Goal: Information Seeking & Learning: Learn about a topic

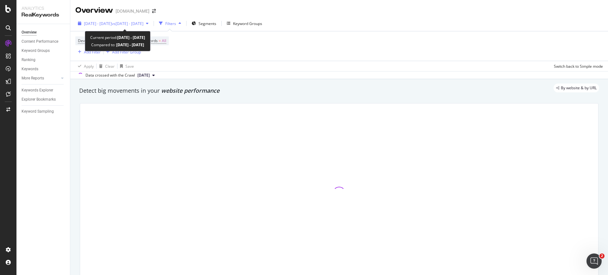
click at [143, 25] on span "vs [DATE] - [DATE]" at bounding box center [128, 23] width 32 height 5
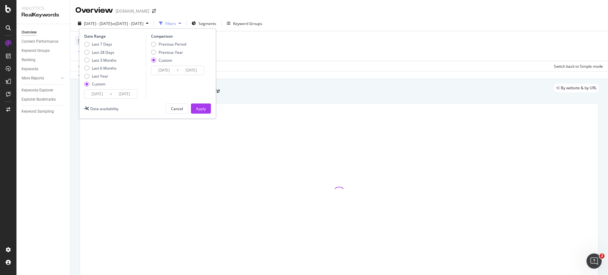
click at [103, 89] on div "[DATE] Navigate forward to interact with the calendar and select a date. Press …" at bounding box center [110, 93] width 53 height 9
click at [102, 92] on input "[DATE]" at bounding box center [97, 94] width 25 height 9
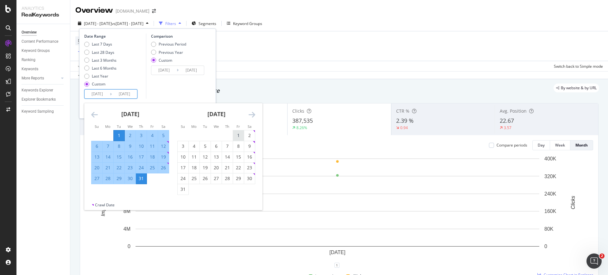
click at [234, 130] on div "1" at bounding box center [238, 135] width 11 height 10
type input "[DATE]"
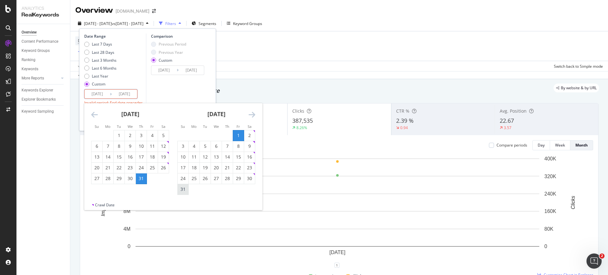
click at [186, 191] on div "31" at bounding box center [183, 189] width 11 height 6
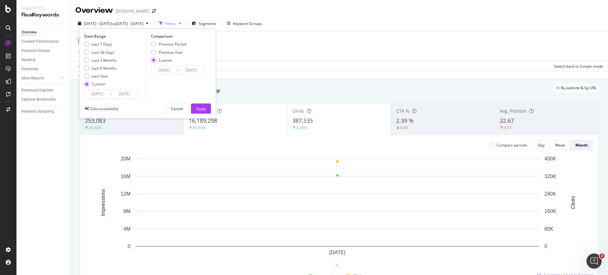
type input "[DATE]"
click at [199, 108] on div "Apply" at bounding box center [201, 108] width 10 height 5
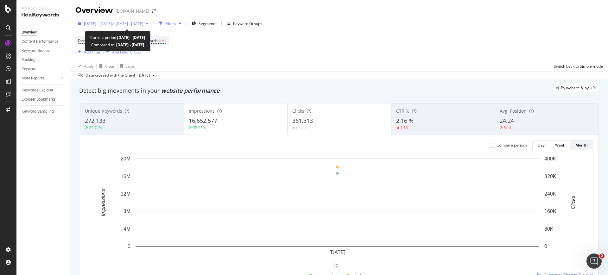
click at [143, 25] on span "vs [DATE] - [DATE]" at bounding box center [128, 23] width 32 height 5
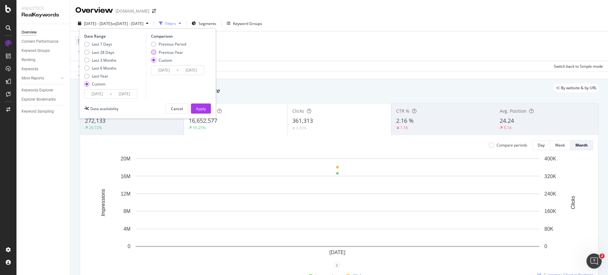
click at [167, 51] on div "Previous Year" at bounding box center [171, 52] width 24 height 5
type input "[DATE]"
click at [166, 72] on input "[DATE]" at bounding box center [163, 70] width 25 height 9
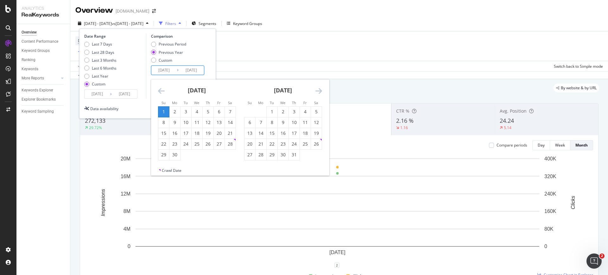
click at [159, 89] on icon "Move backward to switch to the previous month." at bounding box center [161, 91] width 7 height 8
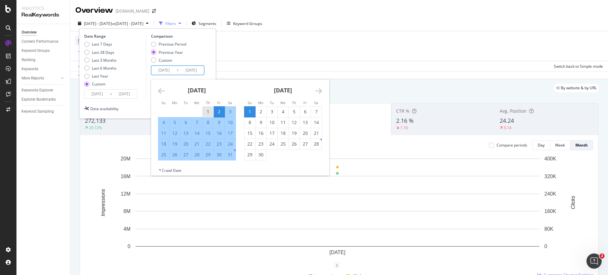
click at [209, 111] on div "1" at bounding box center [208, 112] width 11 height 6
type input "[DATE]"
click at [229, 157] on div "31" at bounding box center [230, 155] width 11 height 6
type input "[DATE]"
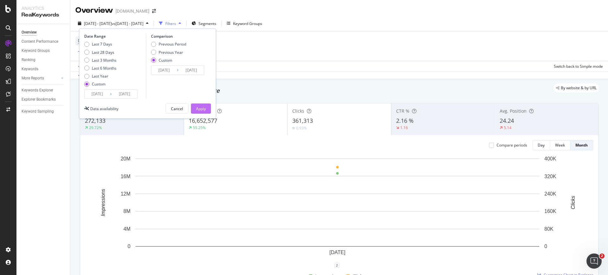
click at [197, 107] on div "Apply" at bounding box center [201, 108] width 10 height 5
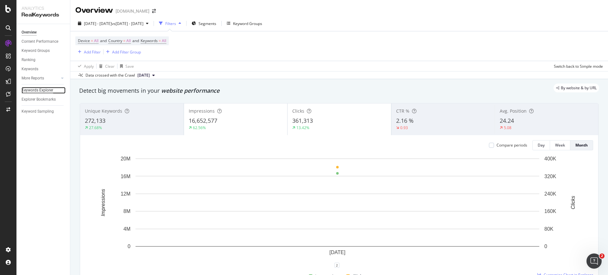
click at [40, 90] on div "Keywords Explorer" at bounding box center [38, 90] width 32 height 7
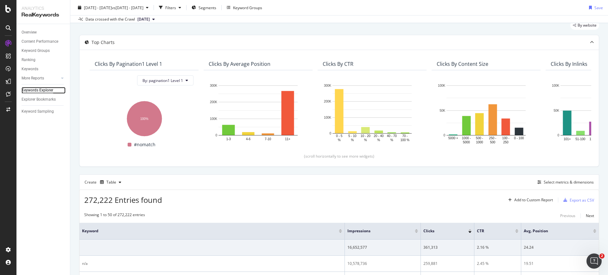
scroll to position [79, 0]
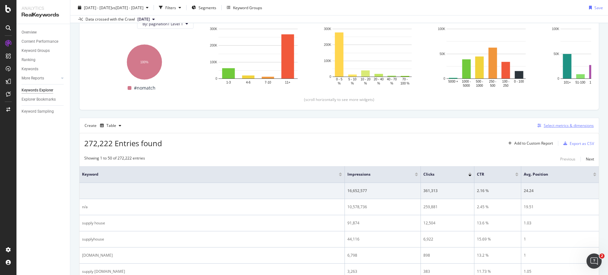
click at [535, 125] on div "button" at bounding box center [539, 126] width 9 height 4
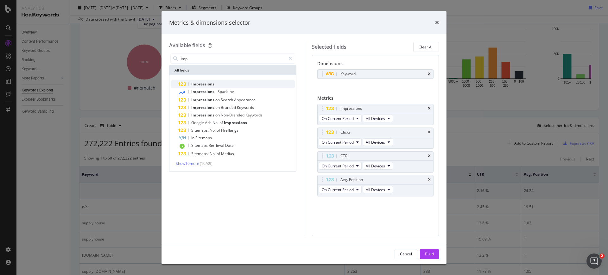
click at [250, 83] on div "Impressions" at bounding box center [236, 84] width 117 height 8
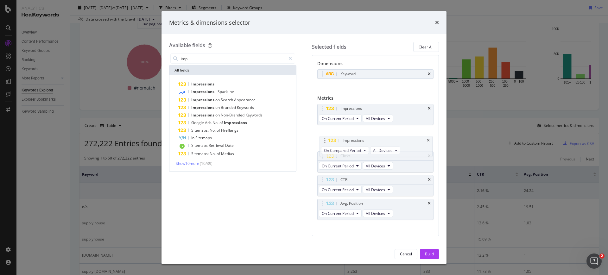
drag, startPoint x: 339, startPoint y: 202, endPoint x: 342, endPoint y: 135, distance: 66.5
click at [342, 137] on body "Analytics RealKeywords Overview Content Performance Keyword Groups Ranking Keyw…" at bounding box center [304, 137] width 608 height 275
click at [344, 118] on span "On Current Period" at bounding box center [338, 118] width 32 height 5
click at [343, 161] on div "Diff. between Periods - Value" at bounding box center [354, 164] width 71 height 9
click at [346, 141] on span "On Compared Period" at bounding box center [340, 142] width 37 height 5
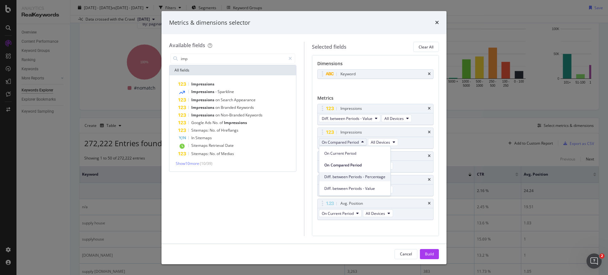
click at [344, 176] on span "Diff. between Periods - Percentage" at bounding box center [354, 177] width 61 height 6
click at [225, 60] on input "imp" at bounding box center [232, 58] width 105 height 9
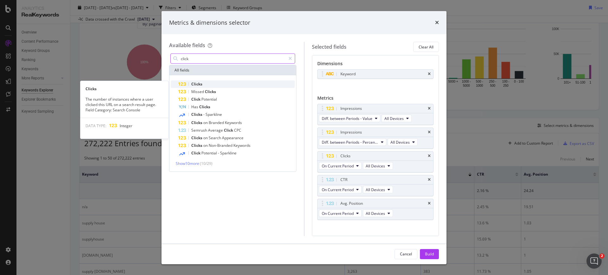
type input "click"
click at [207, 81] on div "Clicks" at bounding box center [236, 84] width 117 height 8
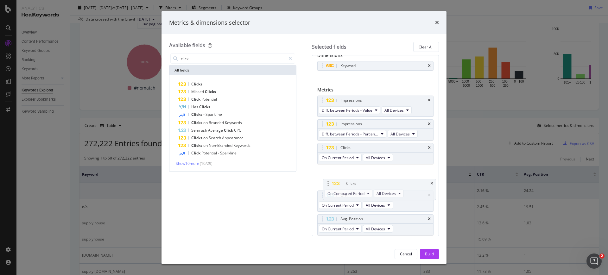
drag, startPoint x: 336, startPoint y: 218, endPoint x: 344, endPoint y: 174, distance: 44.0
click at [342, 180] on body "Analytics RealKeywords Overview Content Performance Keyword Groups Ranking Keyw…" at bounding box center [304, 137] width 608 height 275
click at [348, 160] on span "On Current Period" at bounding box center [338, 157] width 32 height 5
click at [345, 204] on span "Diff. between Periods - Value" at bounding box center [354, 204] width 61 height 6
click at [348, 173] on div "Clicks" at bounding box center [345, 171] width 10 height 6
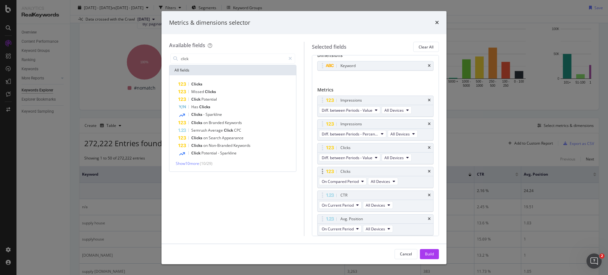
click at [347, 177] on div "On Compared Period All Devices" at bounding box center [359, 181] width 83 height 11
click at [354, 179] on span "On Compared Period" at bounding box center [340, 181] width 37 height 5
click at [356, 213] on span "Diff. between Periods - Percentage" at bounding box center [354, 216] width 61 height 6
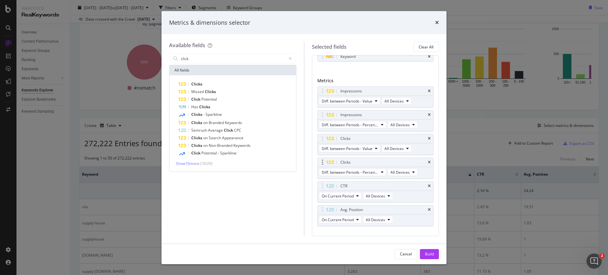
scroll to position [29, 0]
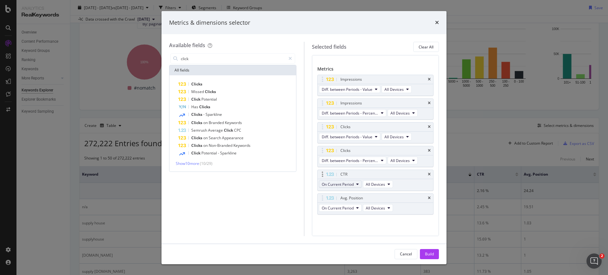
click at [339, 187] on button "On Current Period" at bounding box center [340, 184] width 43 height 8
click at [352, 233] on span "Diff. between Periods - Value" at bounding box center [354, 231] width 61 height 6
click at [349, 211] on span "On Current Period" at bounding box center [338, 208] width 32 height 5
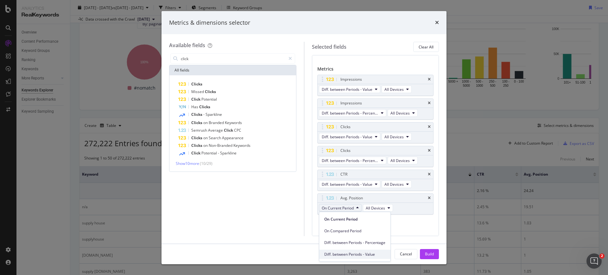
click at [347, 253] on span "Diff. between Periods - Value" at bounding box center [354, 255] width 61 height 6
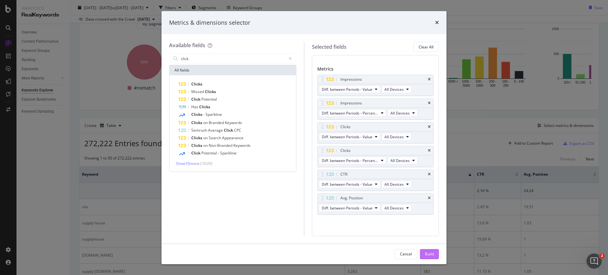
click at [423, 252] on button "Build" at bounding box center [429, 254] width 19 height 10
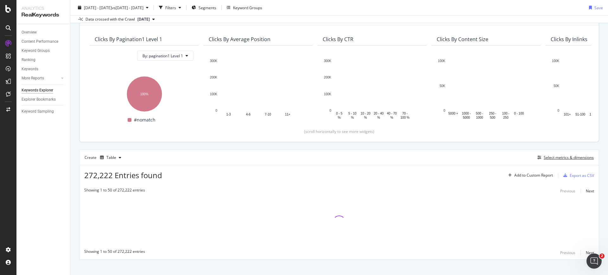
scroll to position [54, 0]
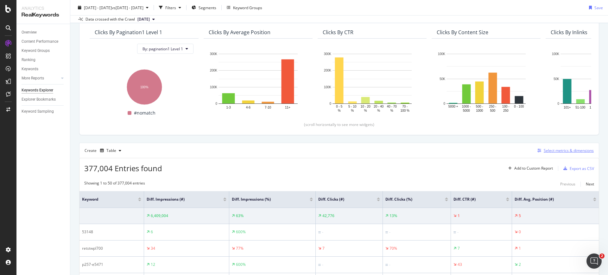
click at [537, 151] on icon "button" at bounding box center [539, 151] width 4 height 4
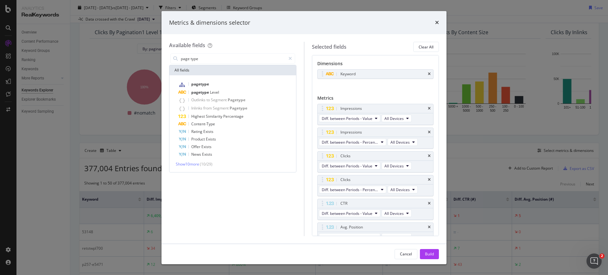
type input "page type"
click at [218, 79] on div "pagetype pagetype Level Outlinks to Segment Pagetype Inlinks from Segment Paget…" at bounding box center [232, 123] width 127 height 97
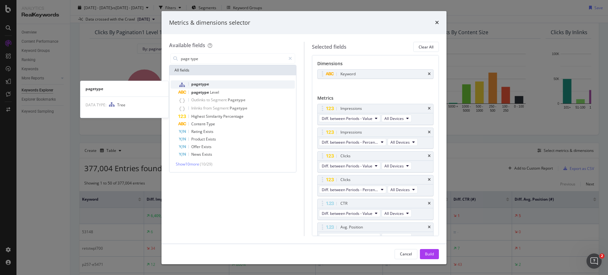
click at [218, 80] on div "pagetype" at bounding box center [236, 84] width 117 height 8
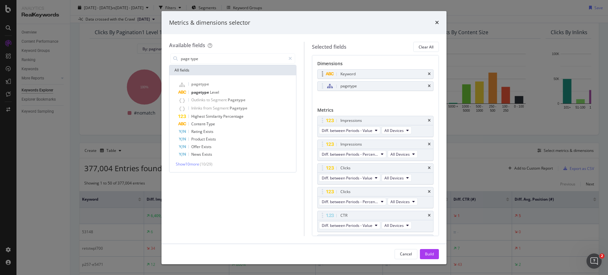
click at [423, 73] on div "Keyword" at bounding box center [383, 74] width 88 height 6
click at [428, 73] on icon "times" at bounding box center [429, 74] width 3 height 4
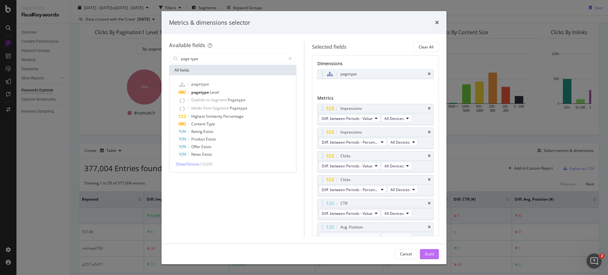
click at [432, 255] on div "Build" at bounding box center [429, 253] width 9 height 5
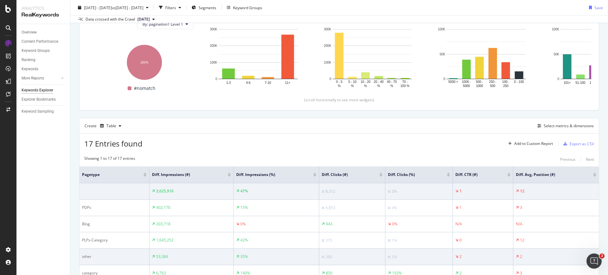
scroll to position [118, 0]
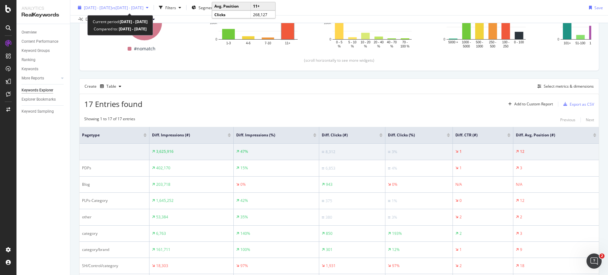
click at [143, 8] on span "vs [DATE] - [DATE]" at bounding box center [128, 7] width 32 height 5
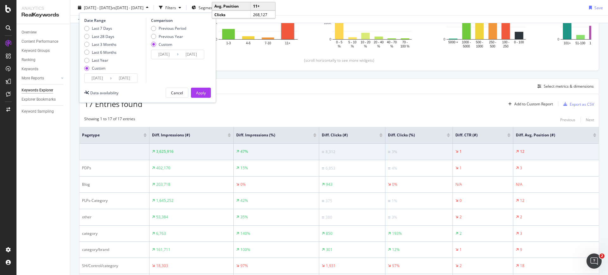
click at [270, 102] on div "17 Entries found Add to Custom Report Export as CSV" at bounding box center [338, 102] width 519 height 16
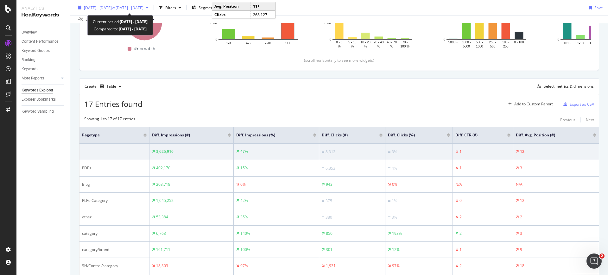
click at [96, 11] on div "[DATE] - [DATE] vs [DATE] - [DATE]" at bounding box center [113, 7] width 76 height 9
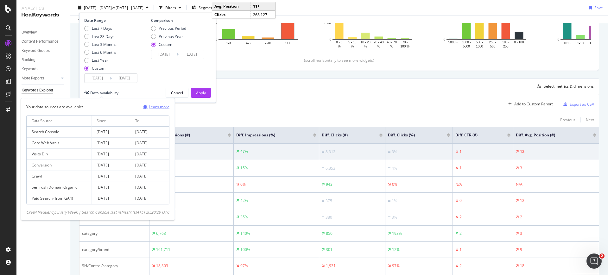
click at [162, 108] on link "Learn more" at bounding box center [156, 107] width 27 height 7
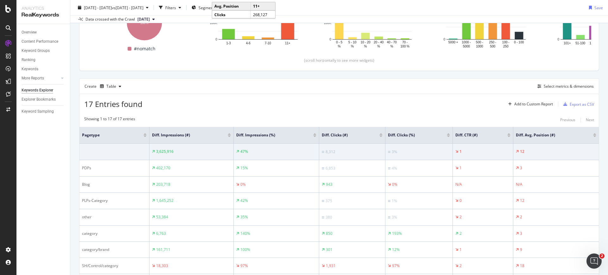
click at [320, 111] on div "17 Entries found Add to Custom Report Export as CSV Showing 1 to 17 of 17 entri…" at bounding box center [339, 272] width 520 height 357
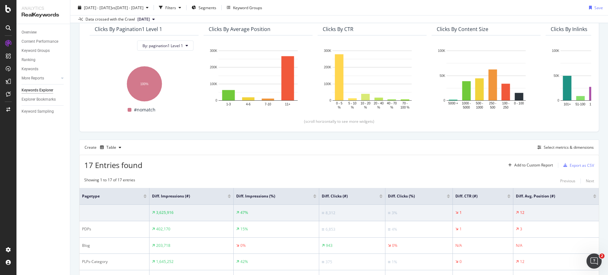
scroll to position [79, 0]
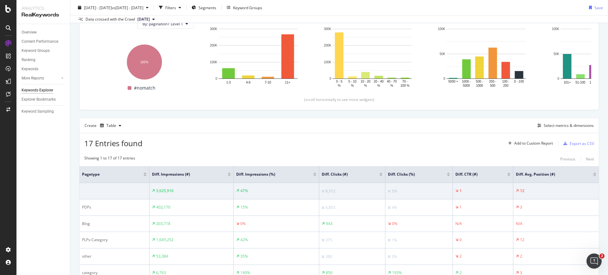
click at [379, 175] on div at bounding box center [380, 176] width 3 height 2
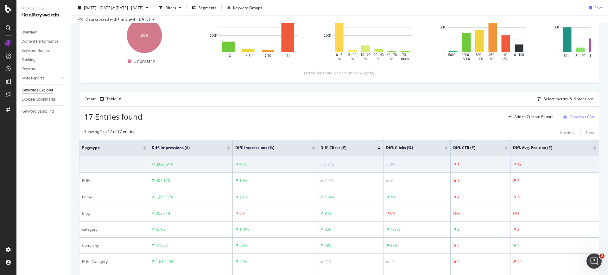
scroll to position [119, 0]
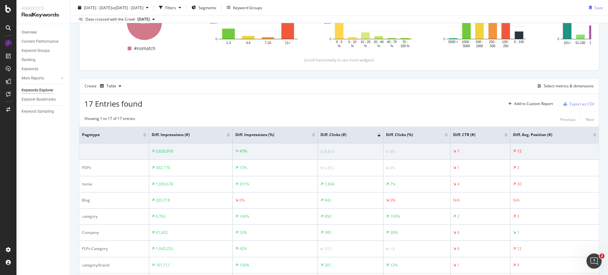
click at [379, 133] on div at bounding box center [378, 134] width 3 height 2
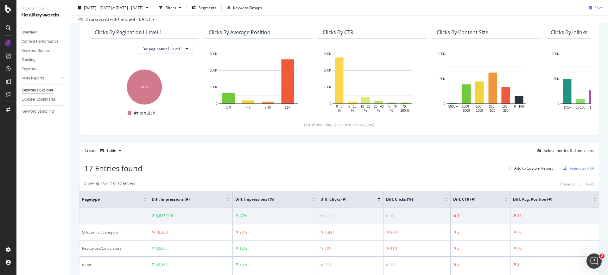
scroll to position [119, 0]
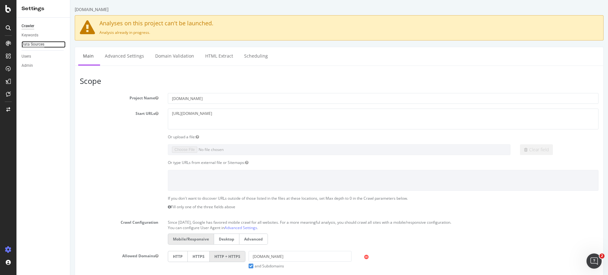
click at [41, 45] on div "Data Sources" at bounding box center [33, 44] width 23 height 7
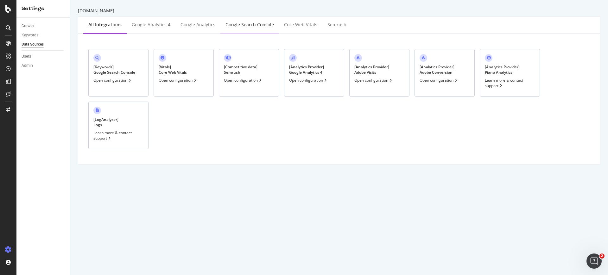
click at [226, 23] on div "Google Search Console" at bounding box center [249, 25] width 48 height 6
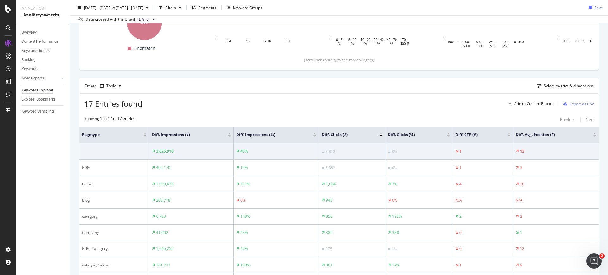
scroll to position [40, 0]
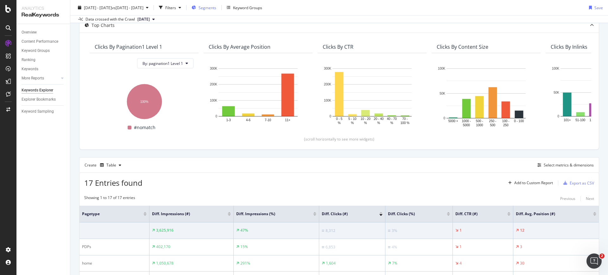
click at [216, 4] on div "Segments" at bounding box center [204, 7] width 25 height 9
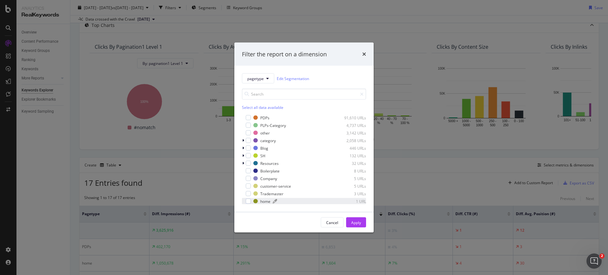
click at [265, 199] on div "home" at bounding box center [265, 201] width 10 height 5
click at [362, 221] on button "Apply" at bounding box center [356, 223] width 20 height 10
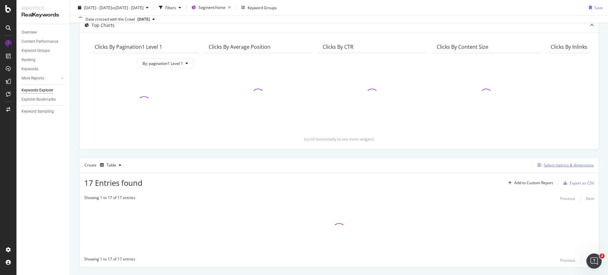
click at [537, 164] on icon "button" at bounding box center [539, 165] width 4 height 4
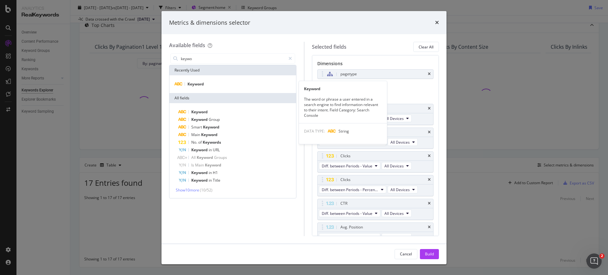
type input "keywo"
click at [248, 80] on div "Keyword Keyword The word or phrase a user entered in a search engine to find in…" at bounding box center [232, 84] width 127 height 18
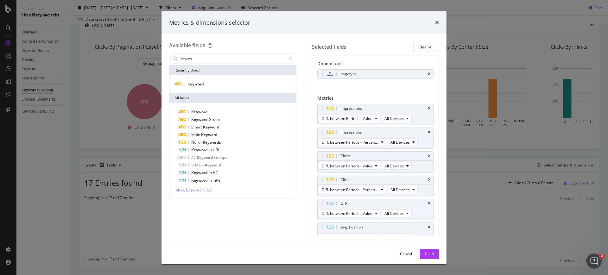
click at [254, 79] on div "Keyword" at bounding box center [232, 84] width 127 height 18
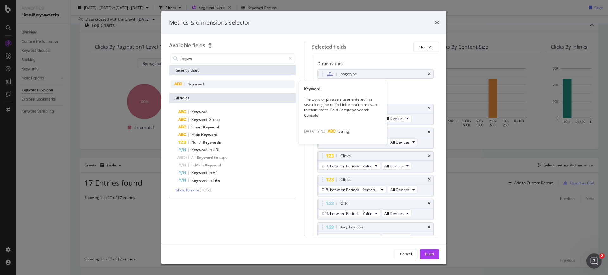
click at [237, 84] on div "Keyword" at bounding box center [233, 84] width 124 height 8
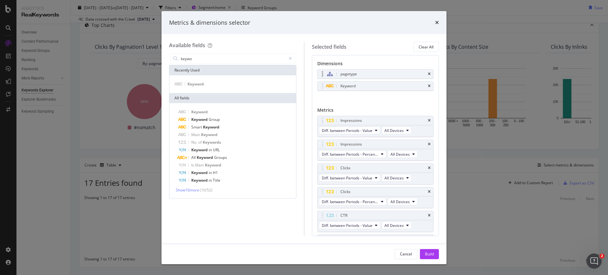
click at [427, 73] on div "pagetype" at bounding box center [376, 74] width 116 height 9
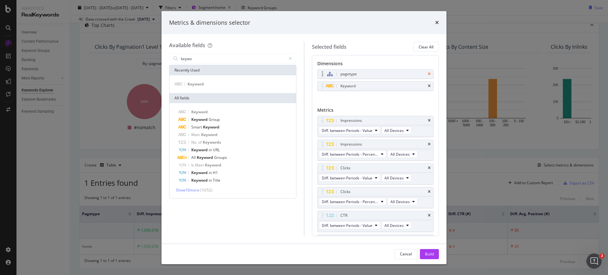
click at [428, 75] on icon "times" at bounding box center [429, 74] width 3 height 4
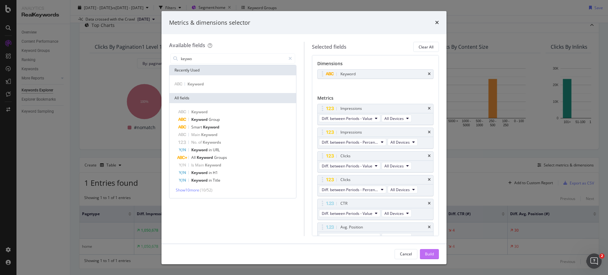
click at [432, 252] on div "Build" at bounding box center [429, 253] width 9 height 5
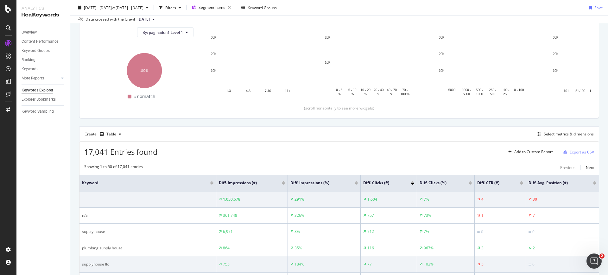
scroll to position [158, 0]
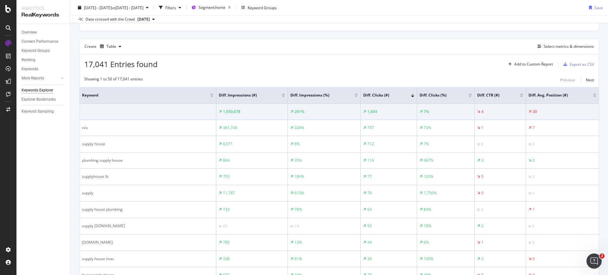
click at [593, 96] on div at bounding box center [594, 97] width 3 height 2
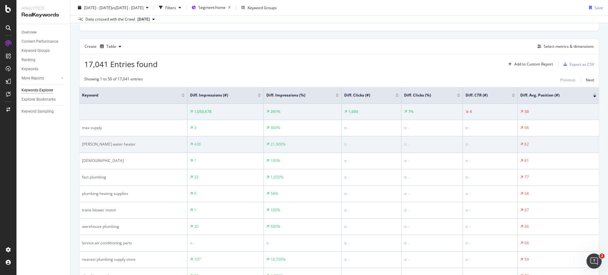
scroll to position [40, 0]
